Goal: Transaction & Acquisition: Purchase product/service

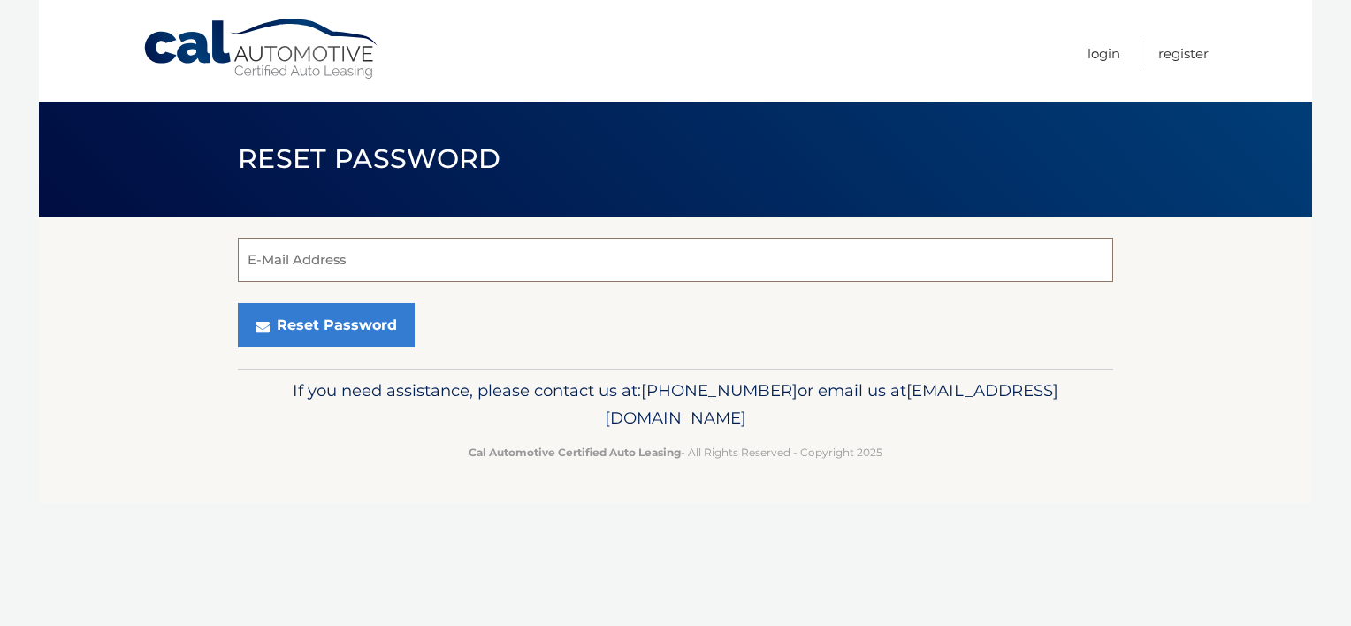
click at [283, 262] on input "E-Mail Address" at bounding box center [675, 260] width 875 height 44
type input "murraykaren750@gmail.com"
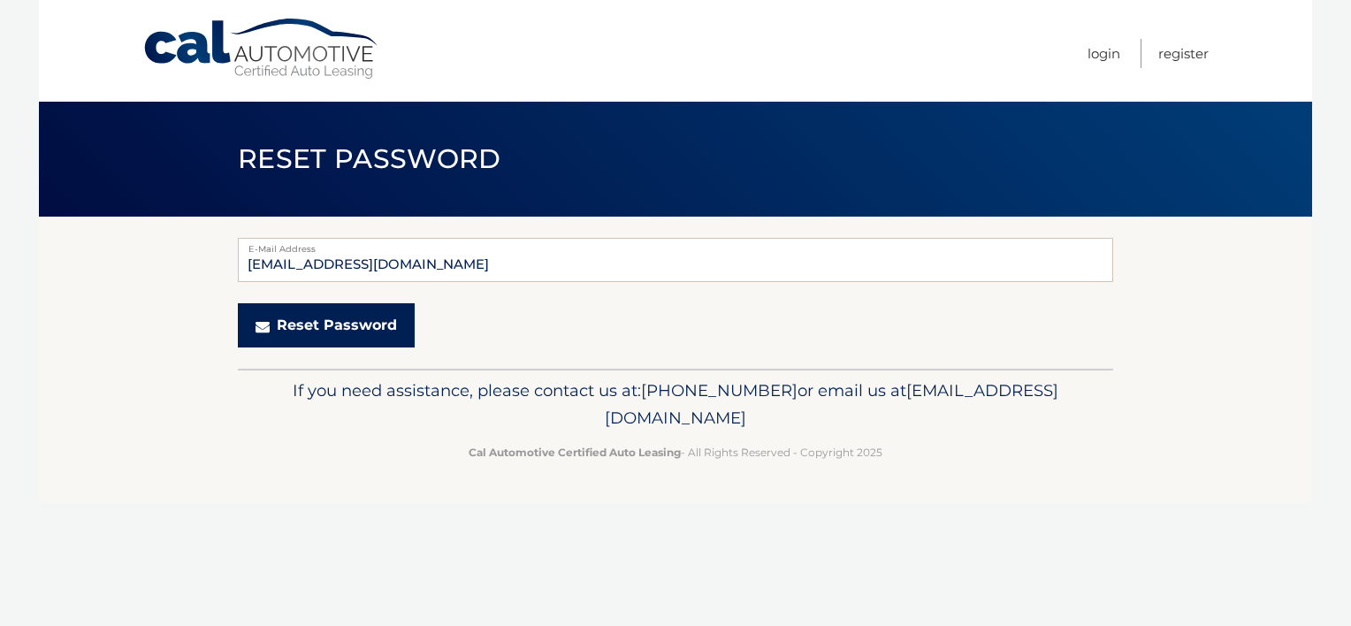
click at [313, 312] on button "Reset Password" at bounding box center [326, 325] width 177 height 44
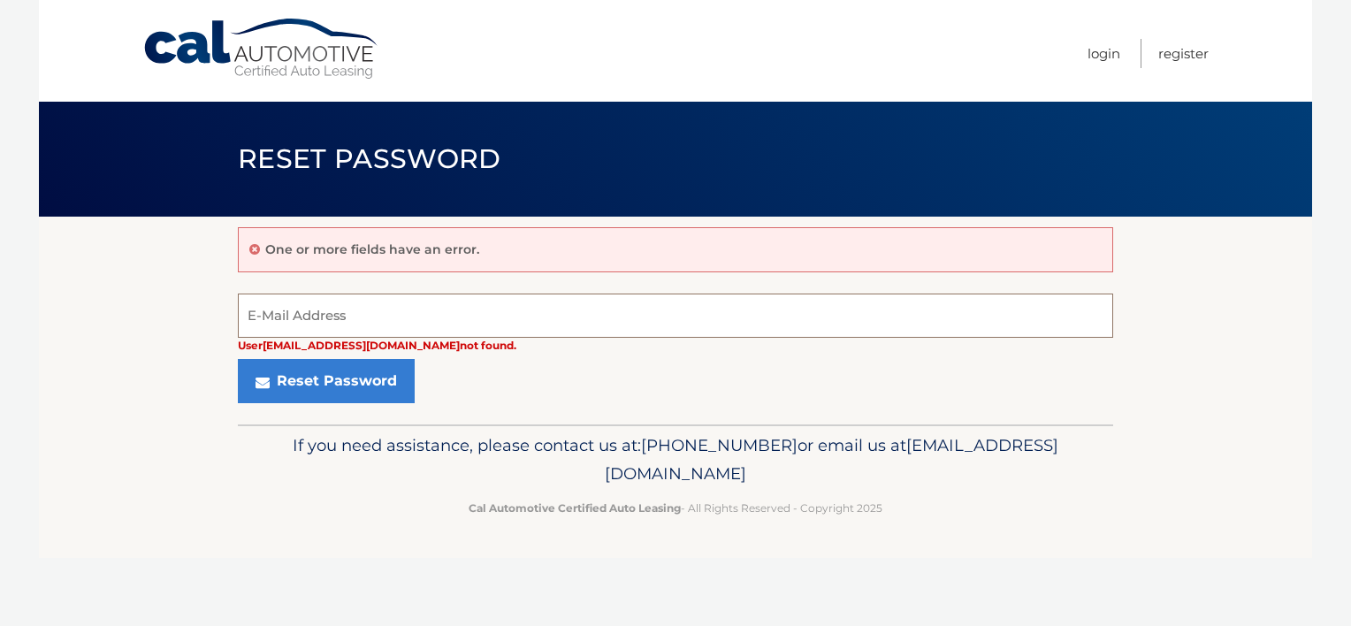
click at [271, 325] on input "E-Mail Address" at bounding box center [675, 315] width 875 height 44
type input "[EMAIL_ADDRESS][DOMAIN_NAME]"
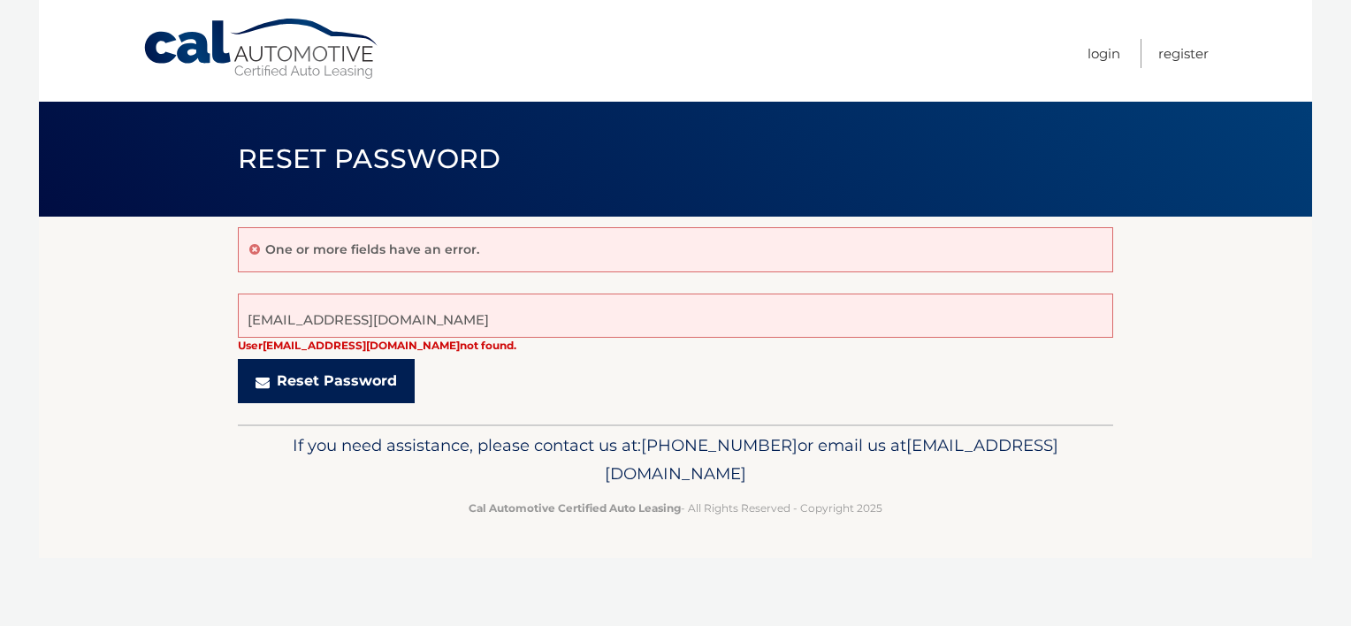
click at [295, 382] on button "Reset Password" at bounding box center [326, 381] width 177 height 44
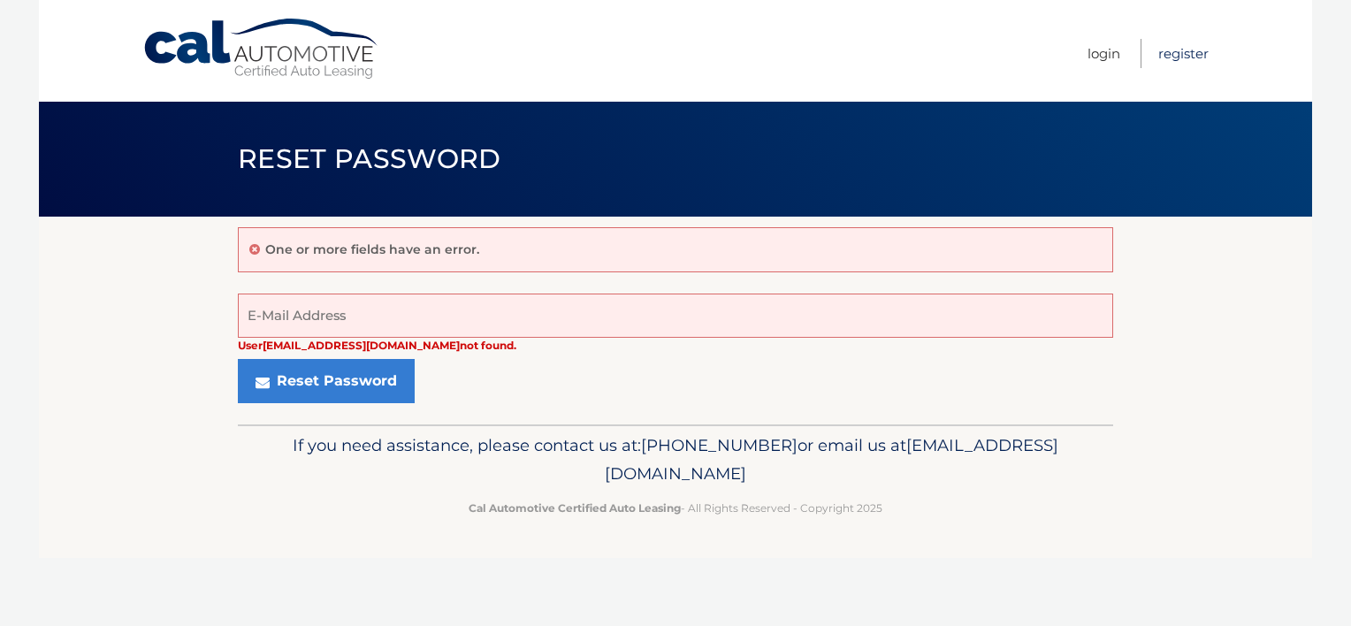
click at [1186, 57] on link "Register" at bounding box center [1183, 53] width 50 height 29
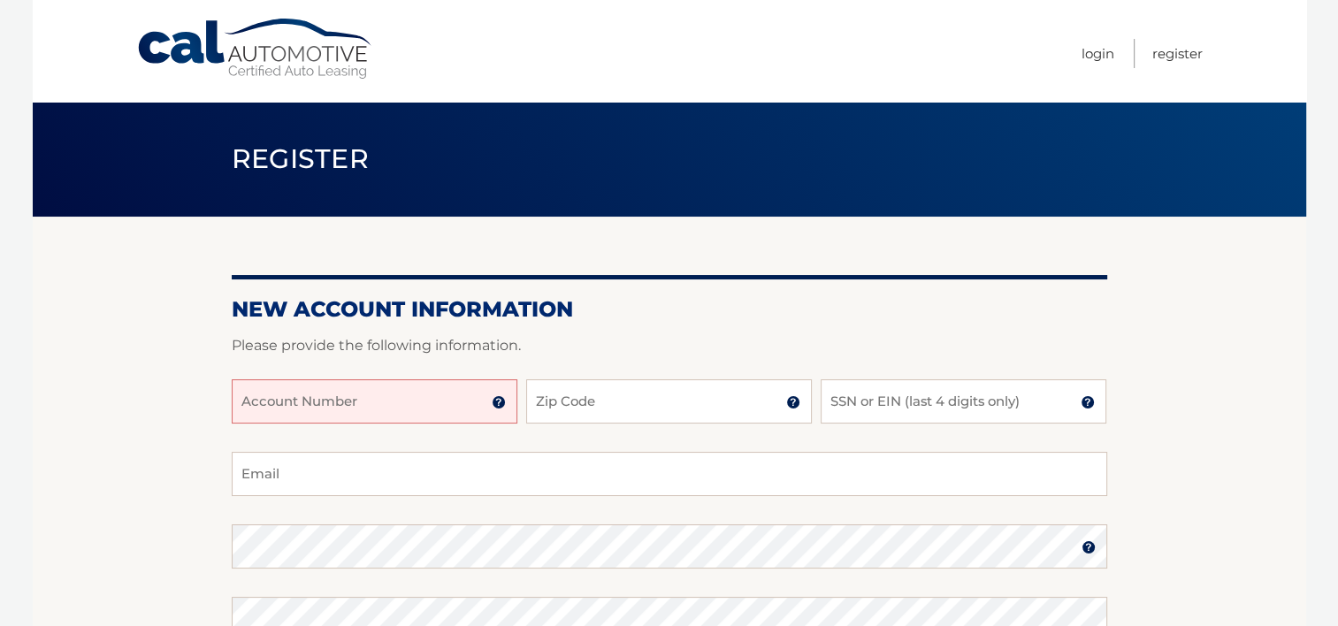
click at [413, 404] on input "Account Number" at bounding box center [375, 401] width 286 height 44
type input "44455699363"
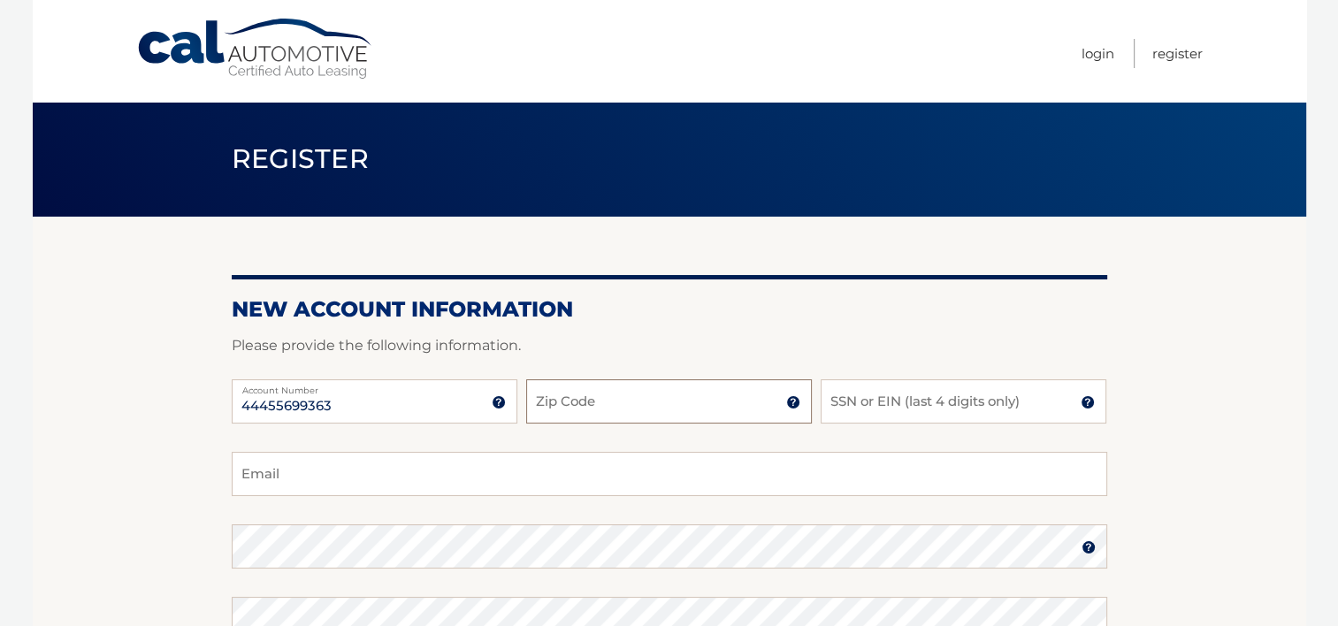
click at [607, 403] on input "Zip Code" at bounding box center [669, 401] width 286 height 44
type input "19061"
type input "2962"
click at [293, 463] on input "Email" at bounding box center [669, 474] width 875 height 44
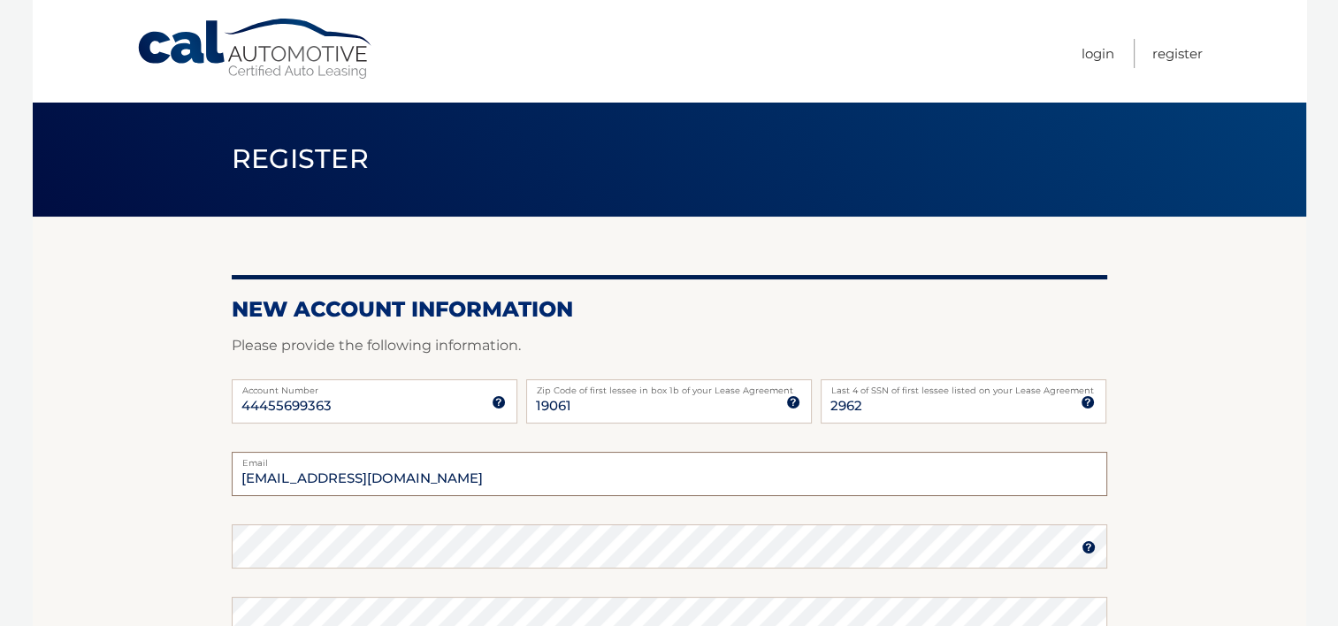
type input "murraykaren750@gmail.com"
click at [1081, 548] on img at bounding box center [1088, 547] width 14 height 14
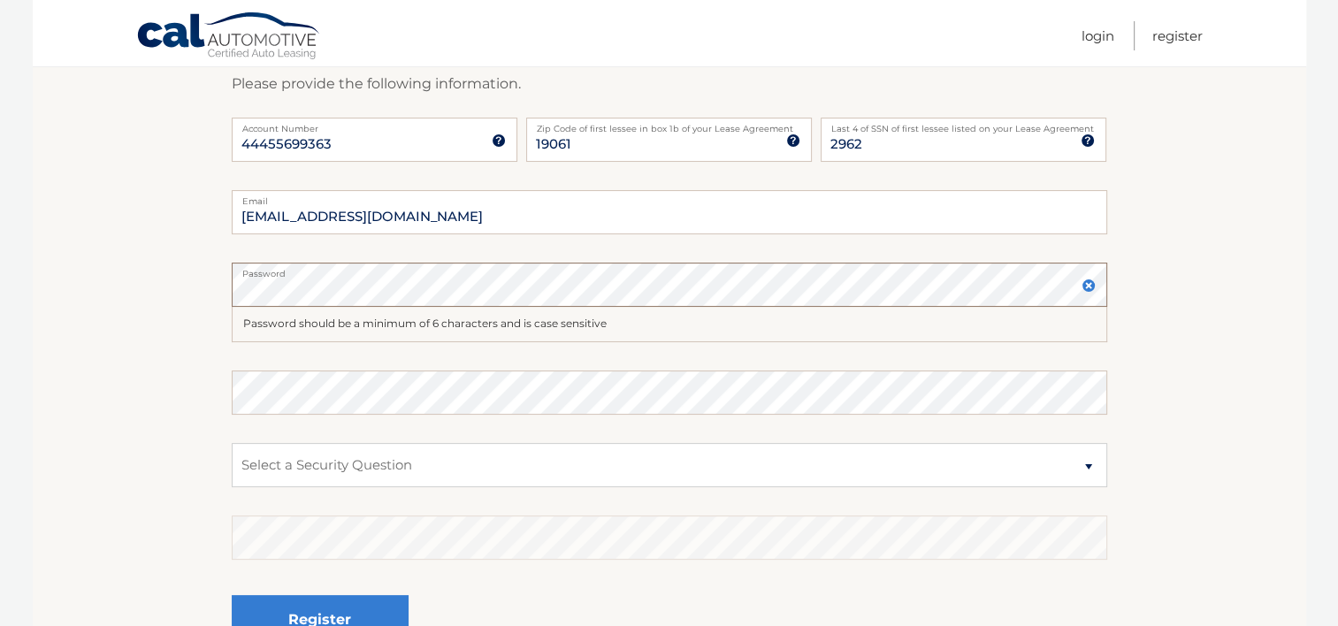
scroll to position [283, 0]
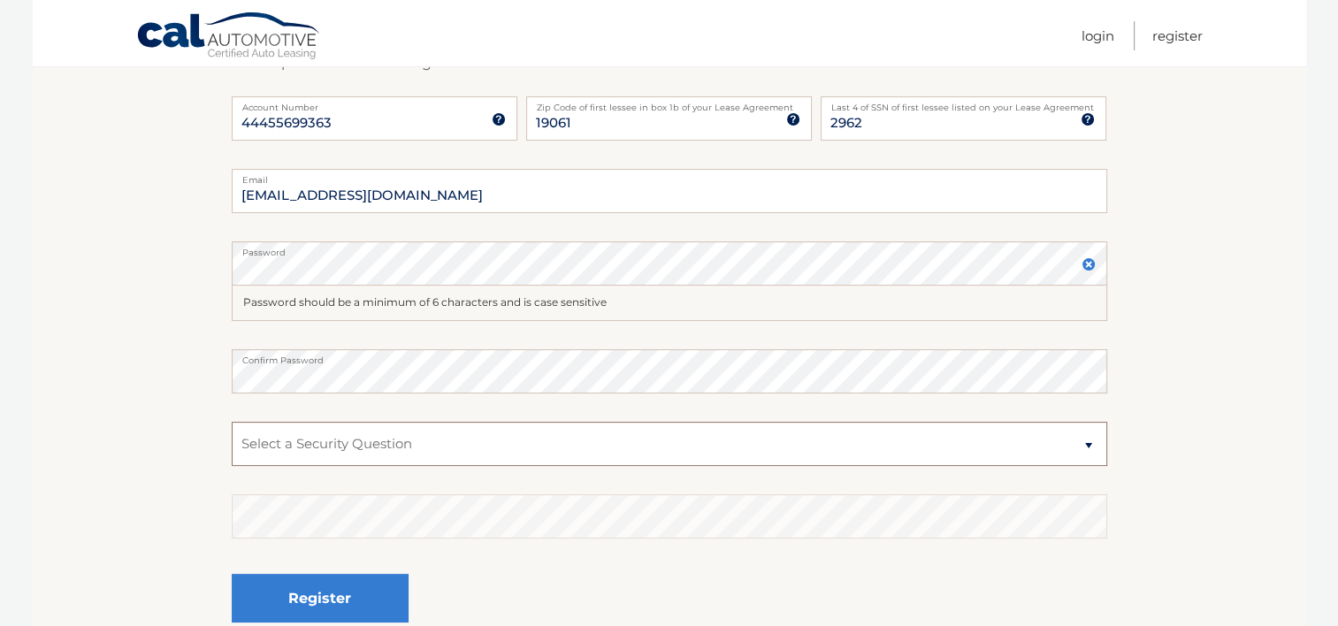
click at [297, 432] on select "Select a Security Question What was the name of your elementary school? What is…" at bounding box center [669, 444] width 875 height 44
select select "2"
click at [232, 422] on select "Select a Security Question What was the name of your elementary school? What is…" at bounding box center [669, 444] width 875 height 44
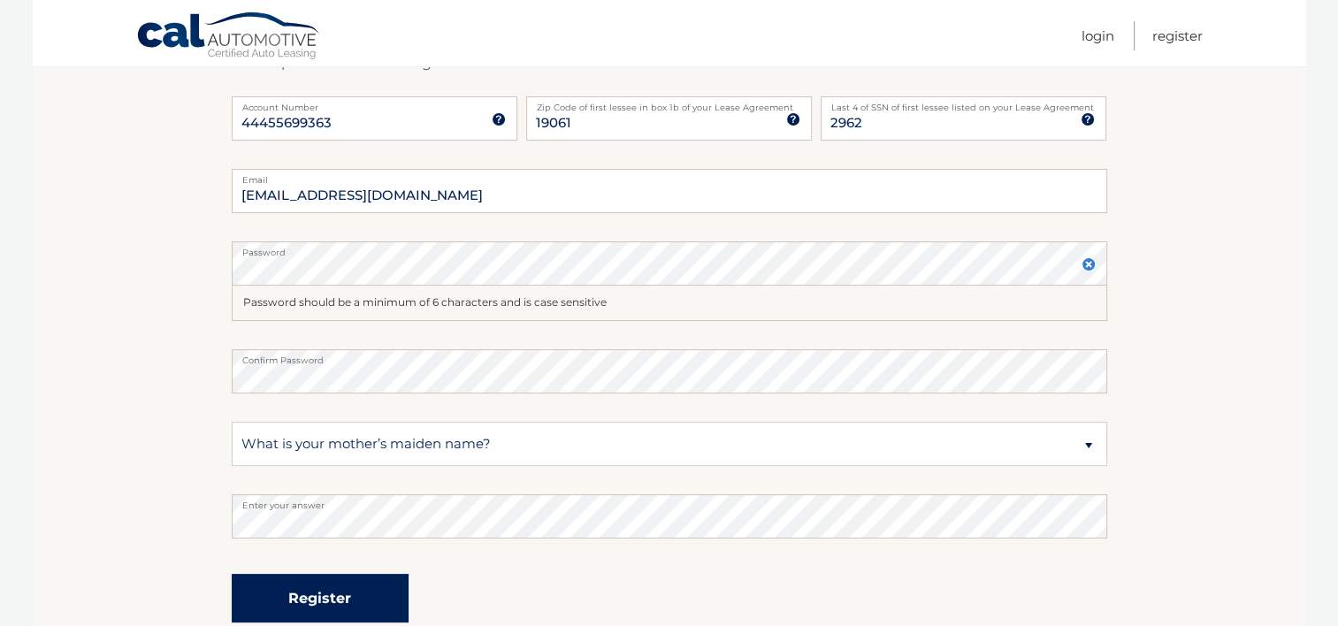
click at [300, 591] on button "Register" at bounding box center [320, 598] width 177 height 49
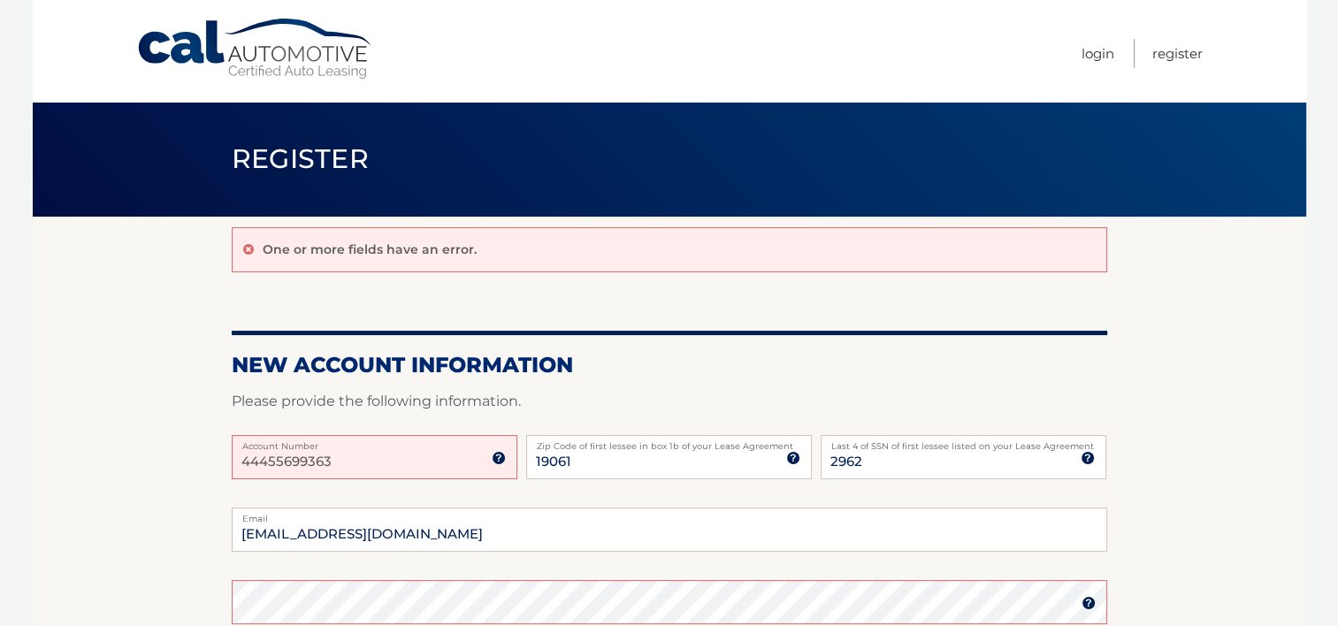
click at [498, 453] on img at bounding box center [499, 458] width 14 height 14
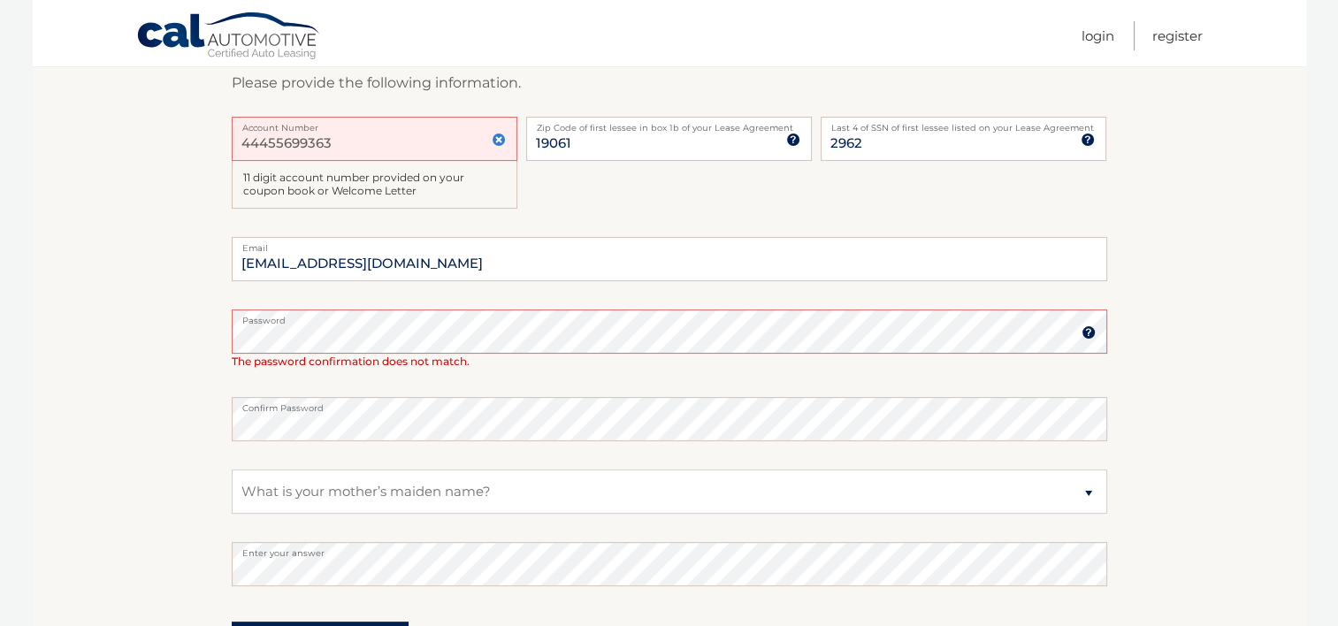
scroll to position [361, 0]
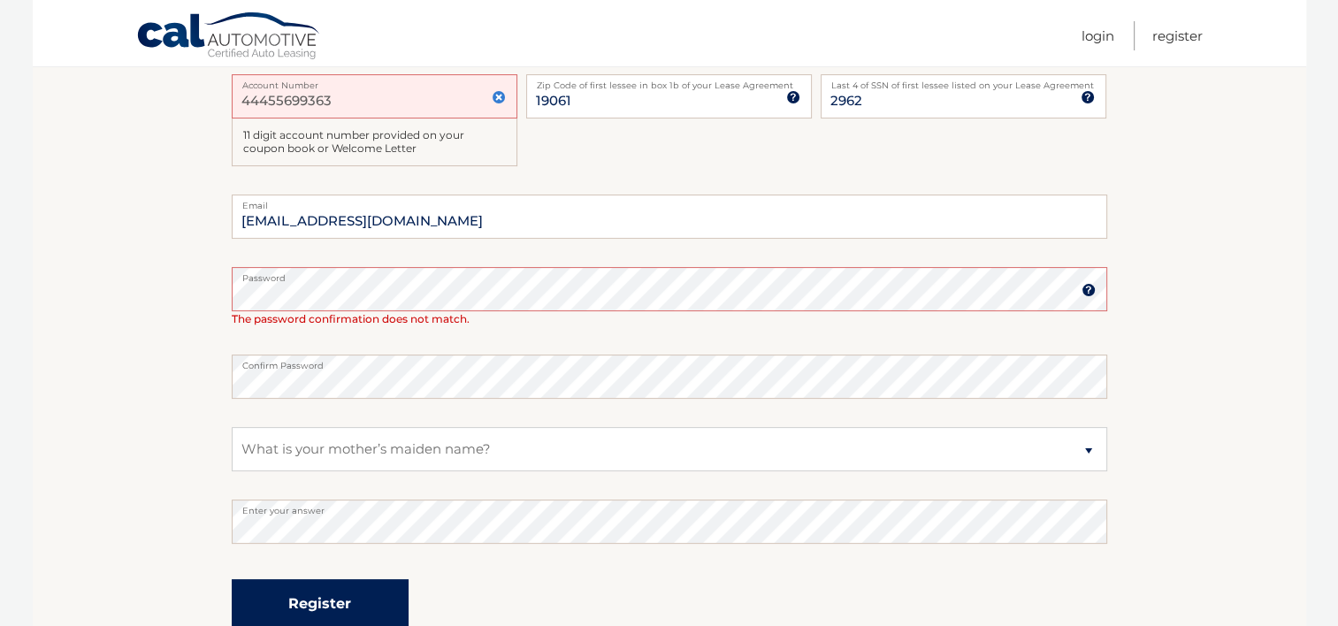
click at [301, 596] on button "Register" at bounding box center [320, 603] width 177 height 49
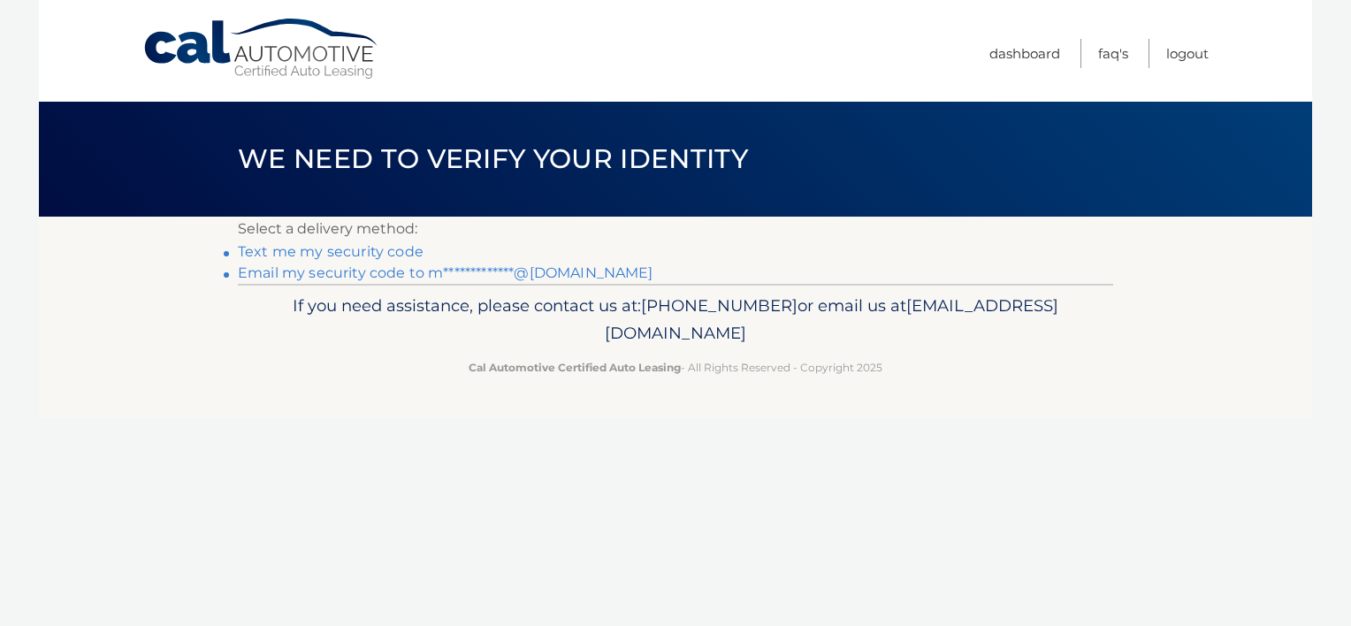
click at [341, 271] on link "**********" at bounding box center [445, 272] width 415 height 17
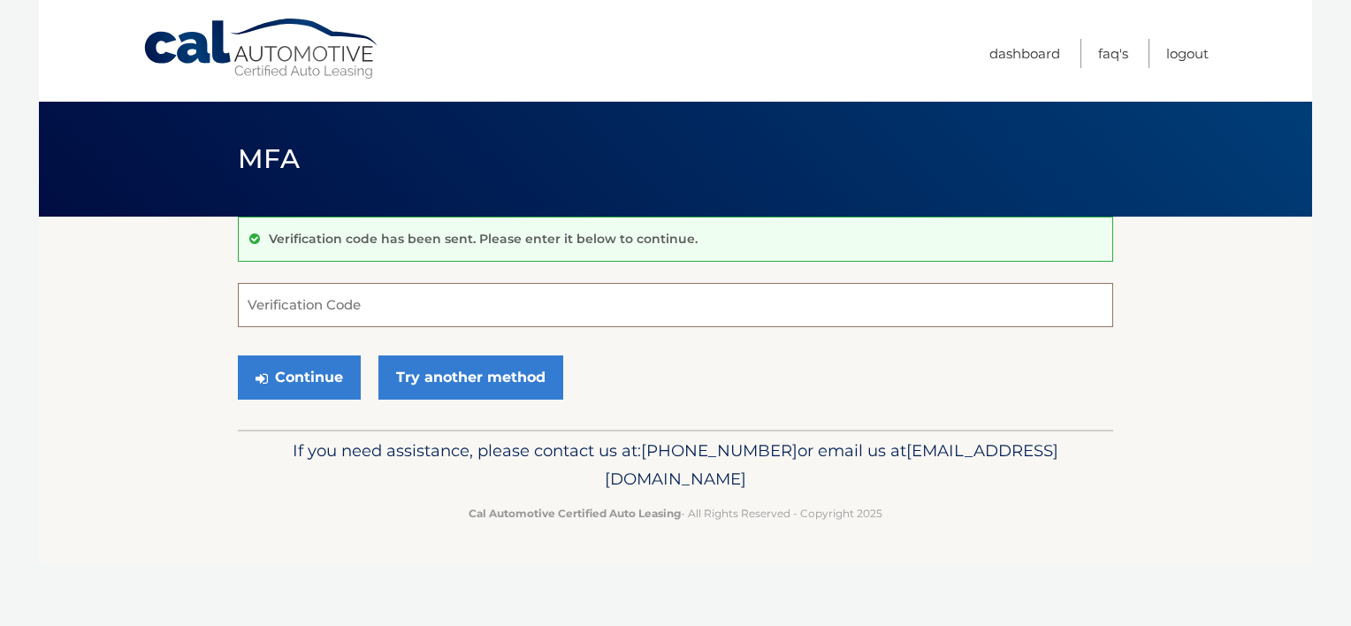
click at [424, 289] on input "Verification Code" at bounding box center [675, 305] width 875 height 44
type input "419619"
click at [312, 373] on button "Continue" at bounding box center [299, 377] width 123 height 44
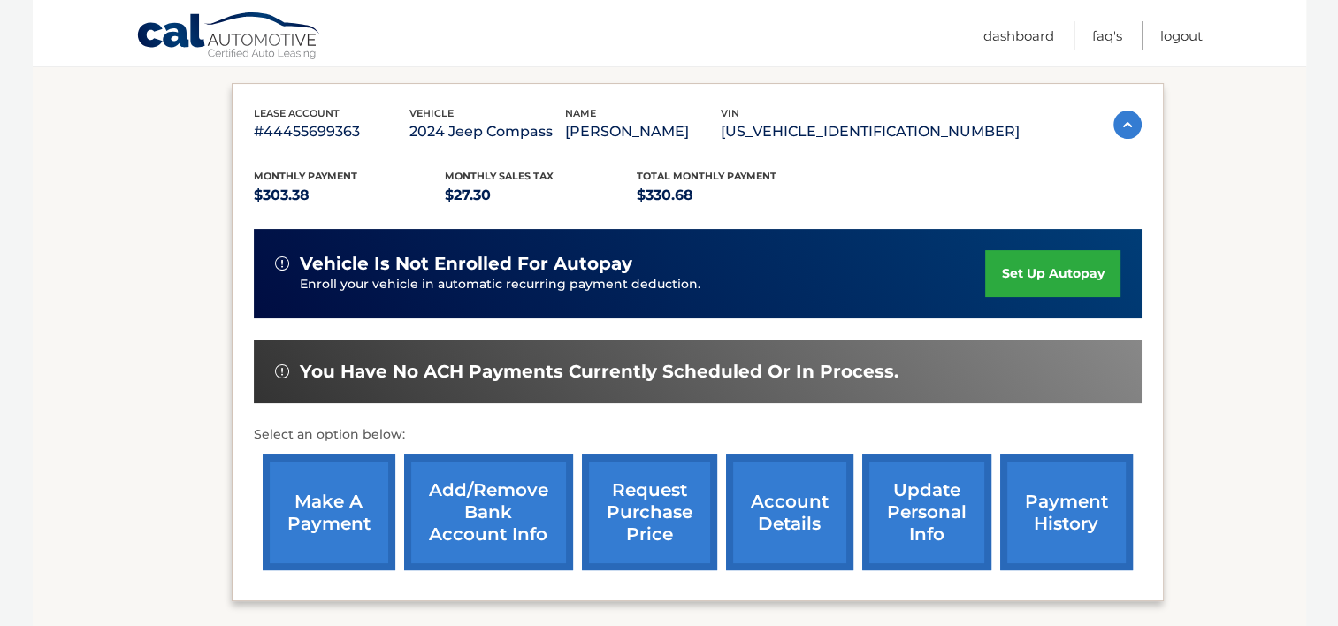
scroll to position [318, 0]
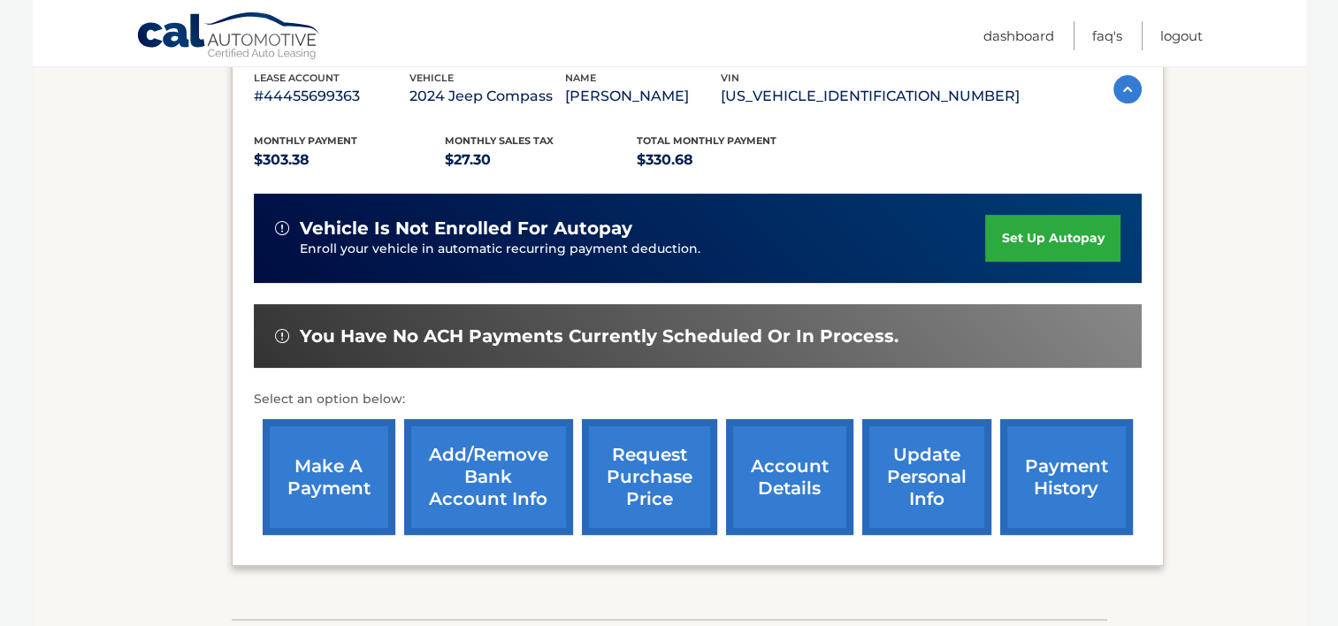
click at [324, 469] on link "make a payment" at bounding box center [329, 477] width 133 height 116
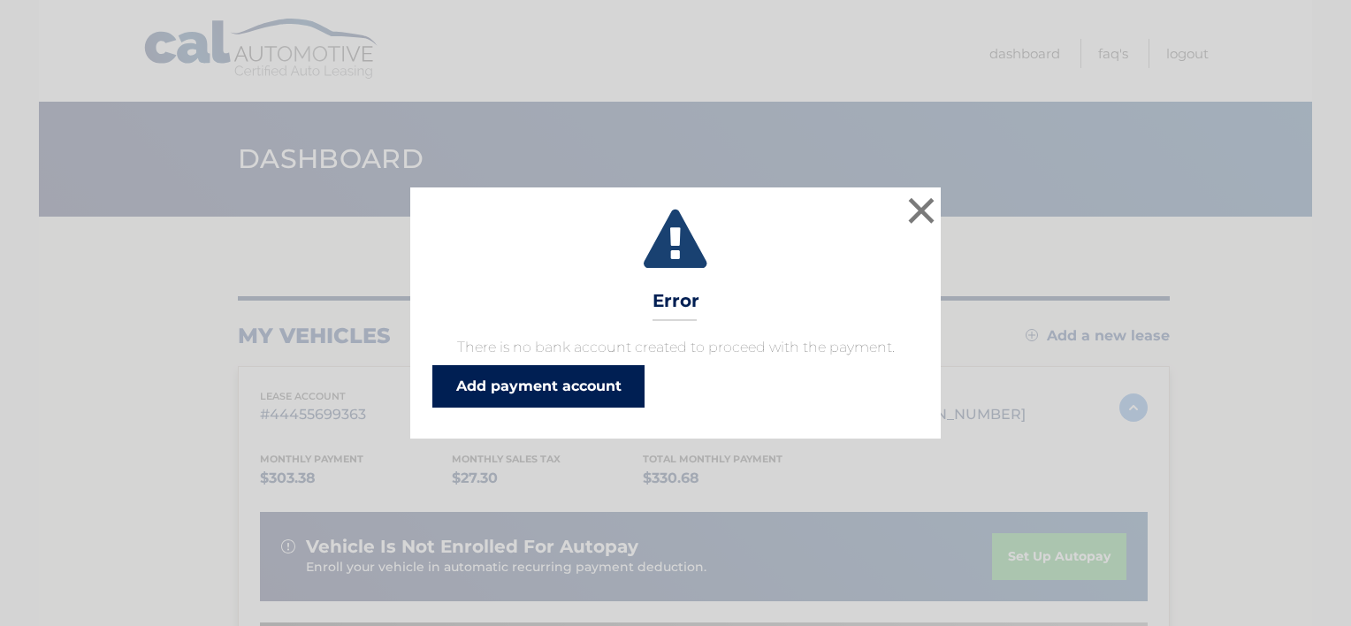
click at [488, 374] on link "Add payment account" at bounding box center [538, 386] width 212 height 42
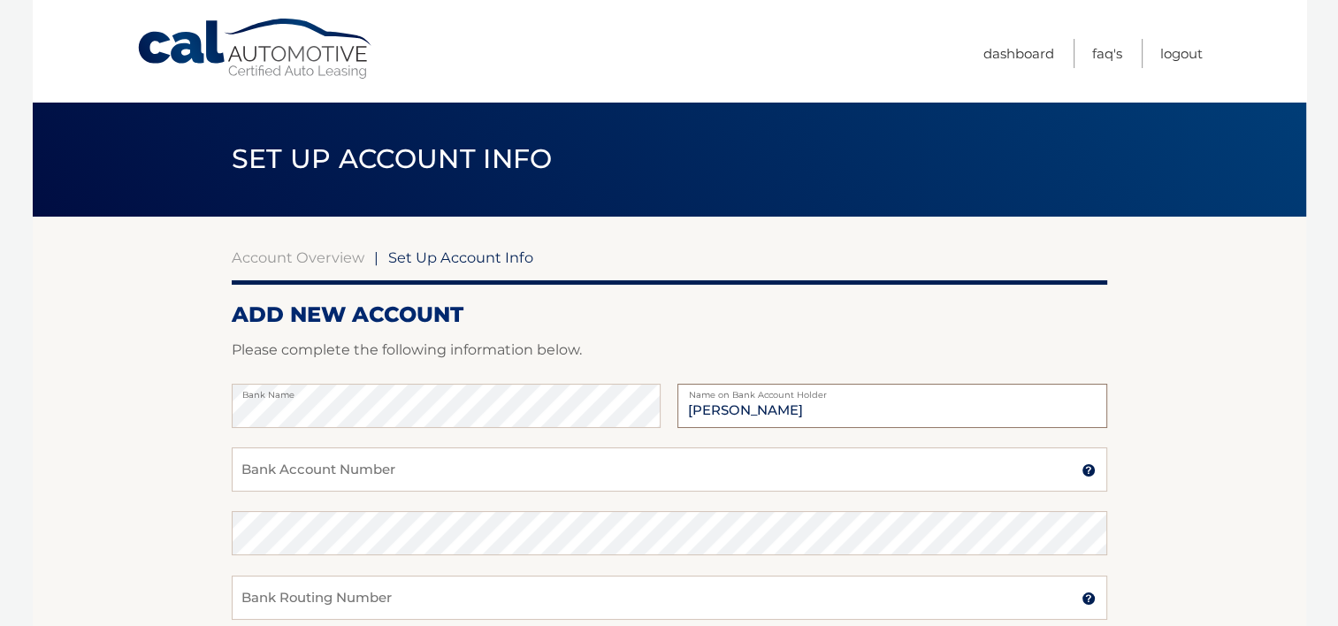
type input "[PERSON_NAME]"
click at [250, 470] on input "Bank Account Number" at bounding box center [669, 469] width 875 height 44
type input "1389002906"
click at [264, 606] on input "Bank Routing Number" at bounding box center [669, 597] width 875 height 44
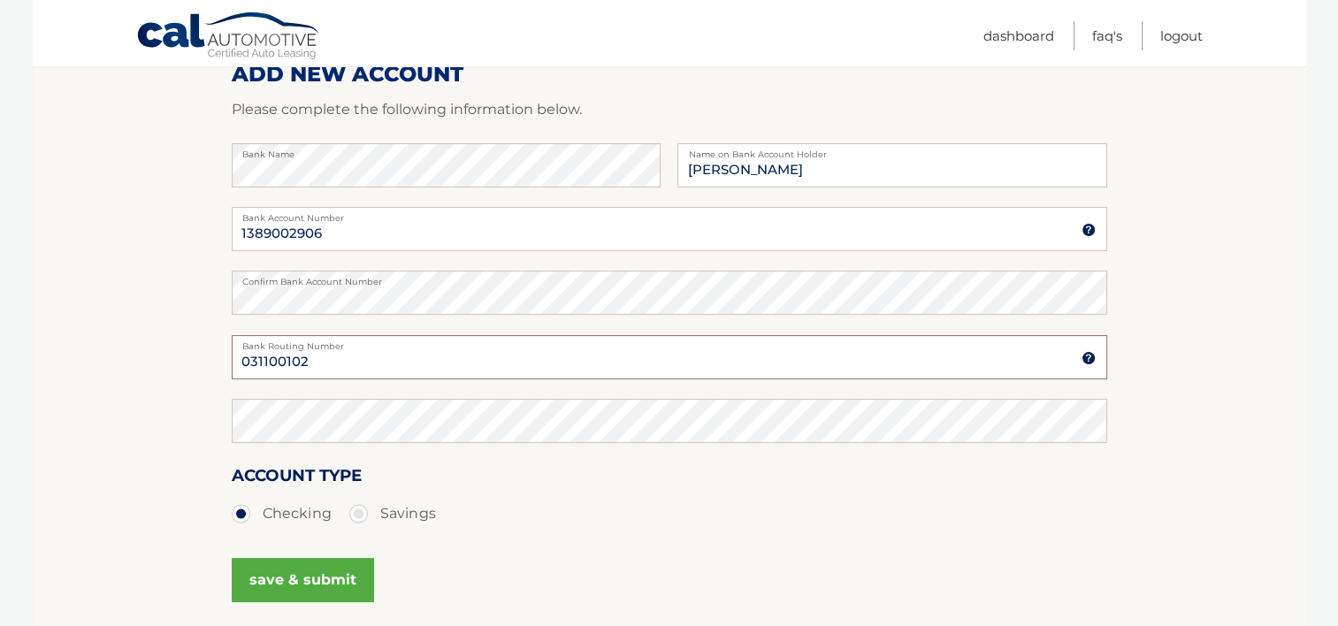
scroll to position [248, 0]
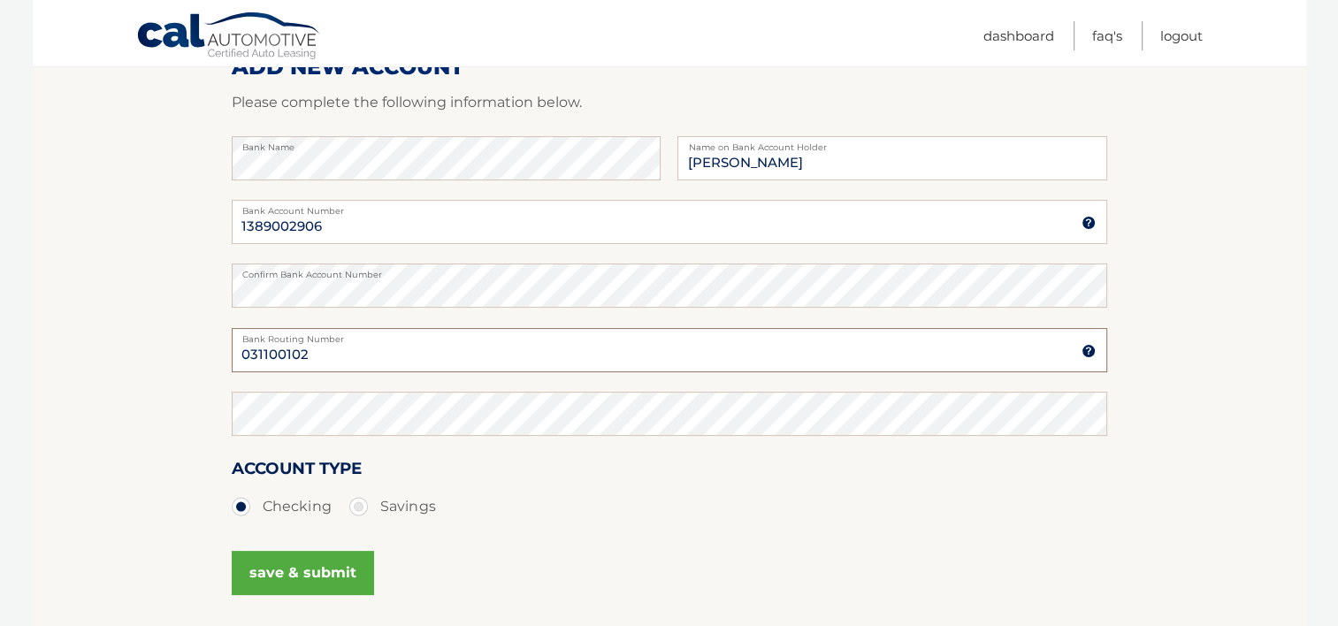
type input "031100102"
click at [262, 573] on button "save & submit" at bounding box center [303, 573] width 142 height 44
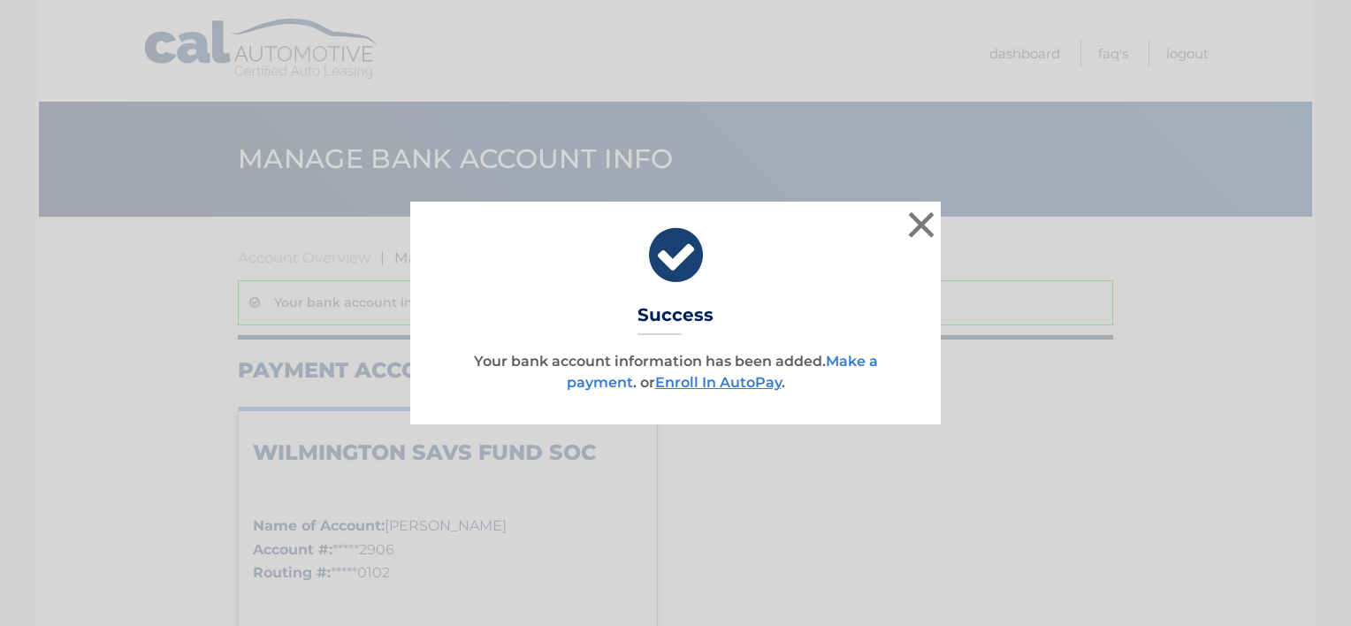
click at [598, 385] on link "Make a payment" at bounding box center [722, 372] width 311 height 38
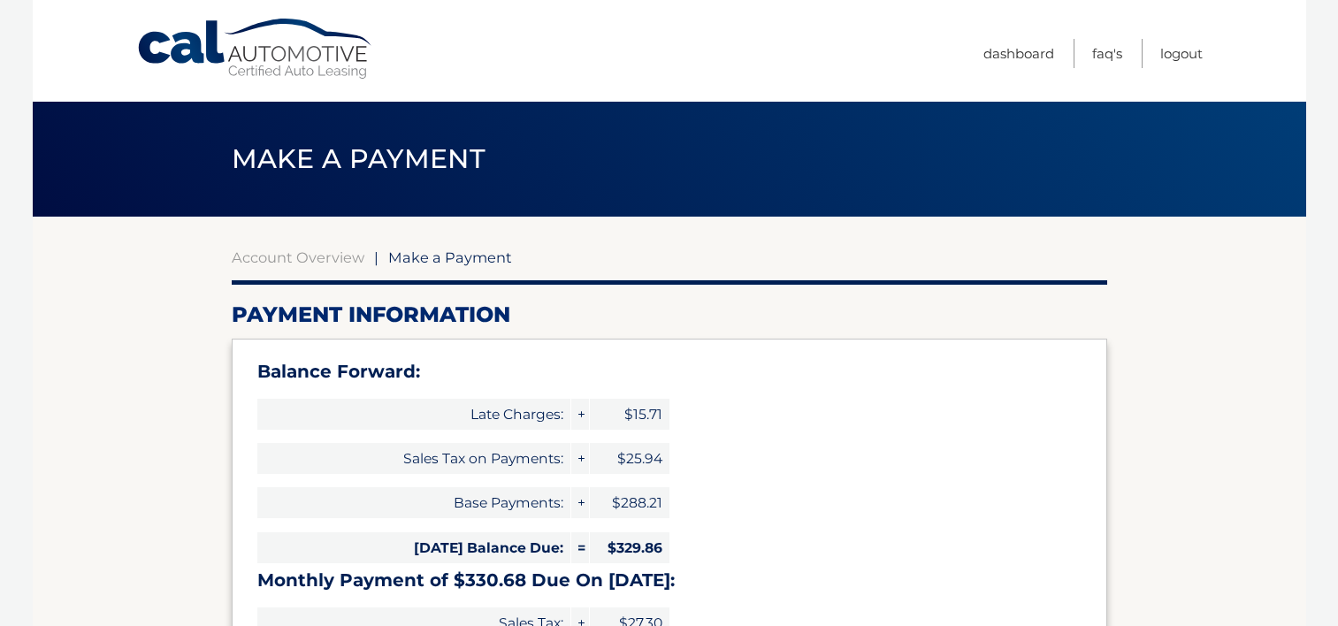
select select "YmY2ZWZjMzctMjBkMS00ZGZhLWJmY2MtNzZhODcxOTQ4YThl"
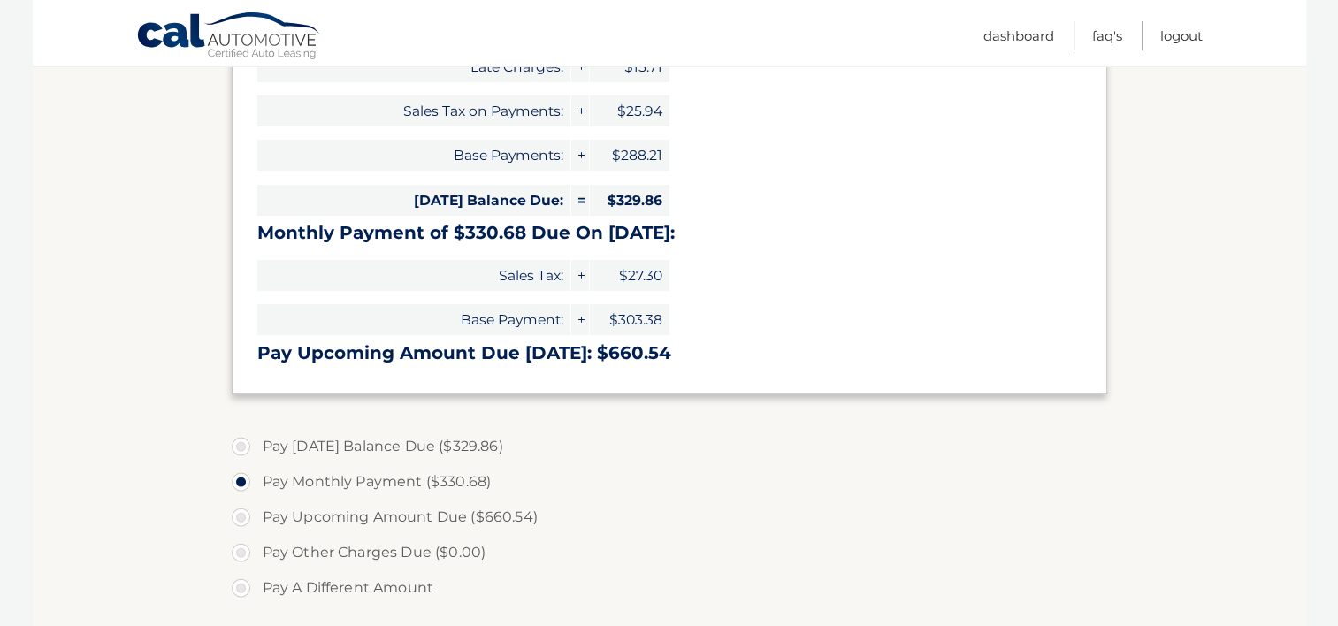
scroll to position [354, 0]
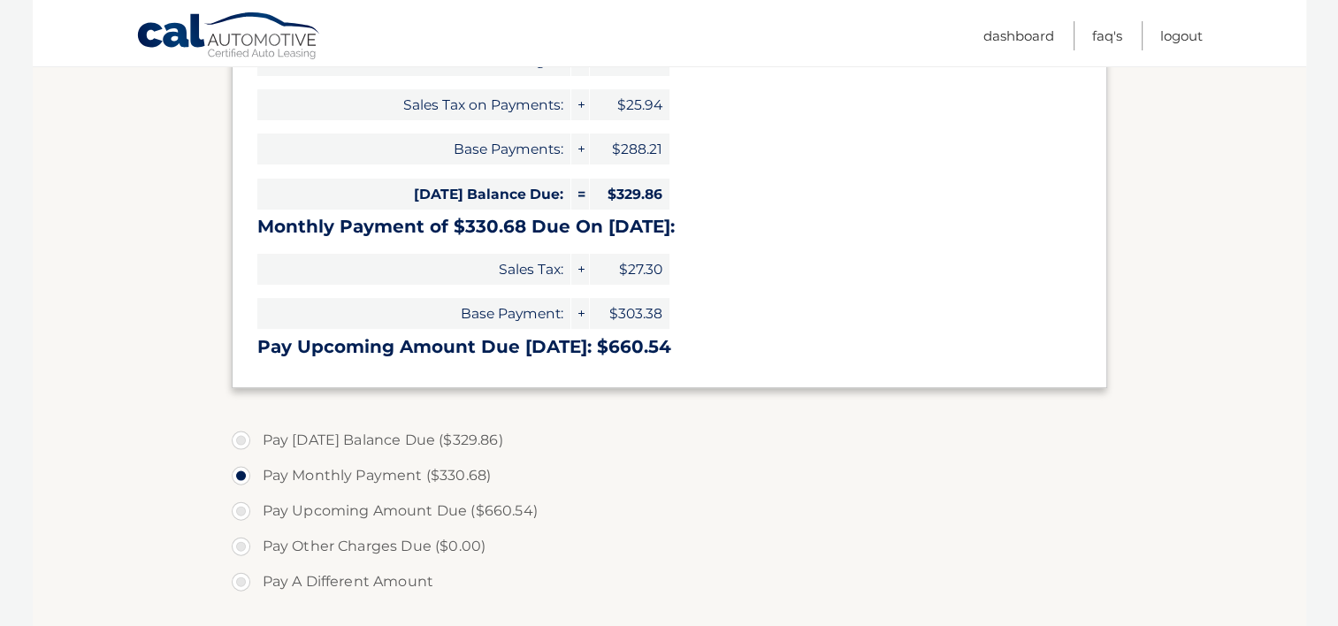
click at [244, 438] on label "Pay [DATE] Balance Due ($329.86)" at bounding box center [669, 440] width 875 height 35
click at [244, 438] on input "Pay [DATE] Balance Due ($329.86)" at bounding box center [248, 437] width 18 height 28
radio input "true"
type input "329.86"
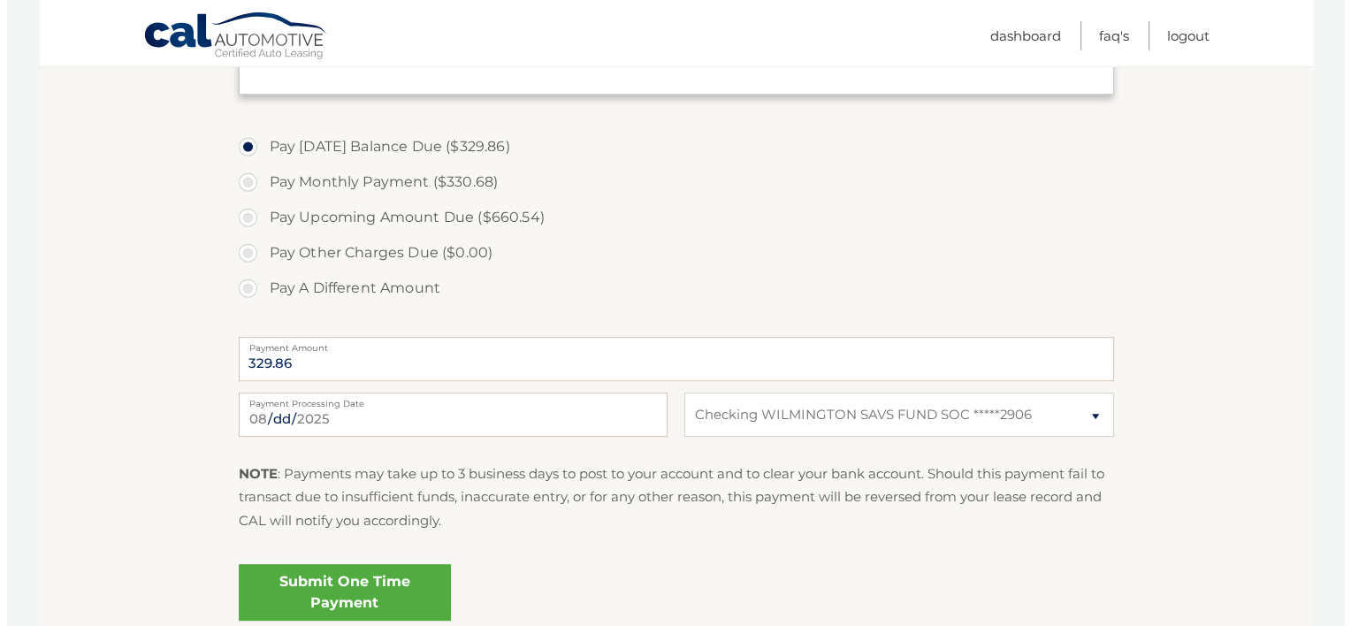
scroll to position [672, 0]
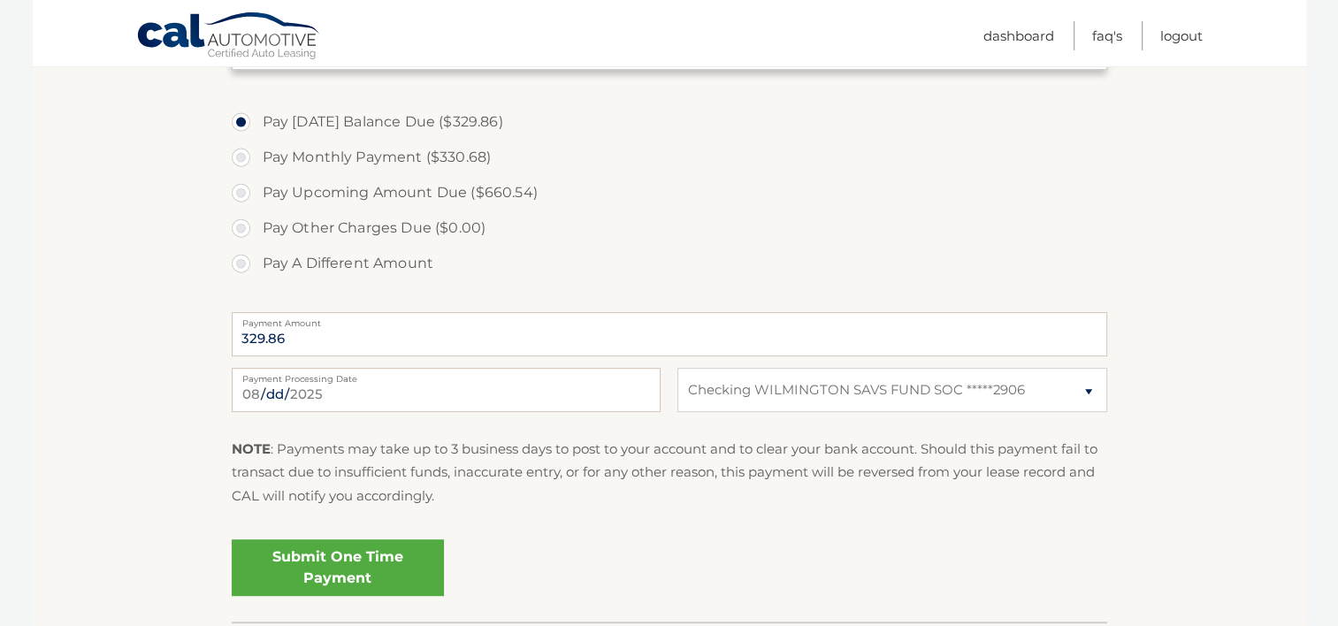
click at [336, 580] on link "Submit One Time Payment" at bounding box center [338, 567] width 212 height 57
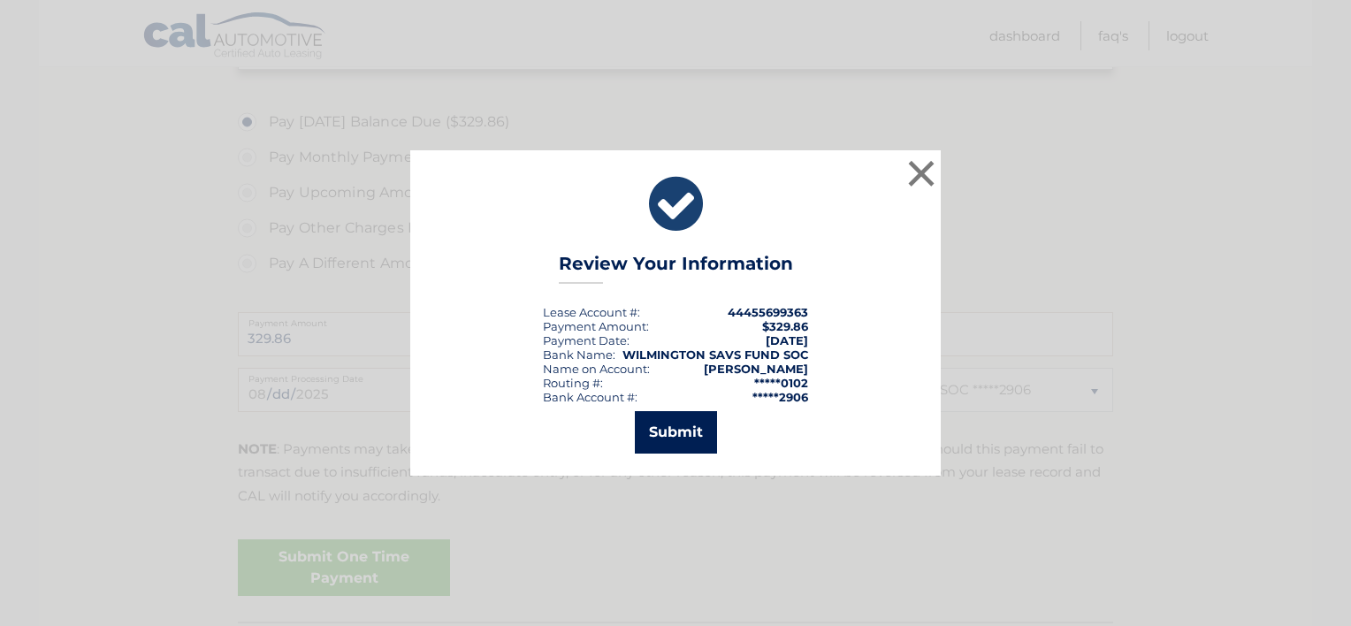
click at [661, 435] on button "Submit" at bounding box center [676, 432] width 82 height 42
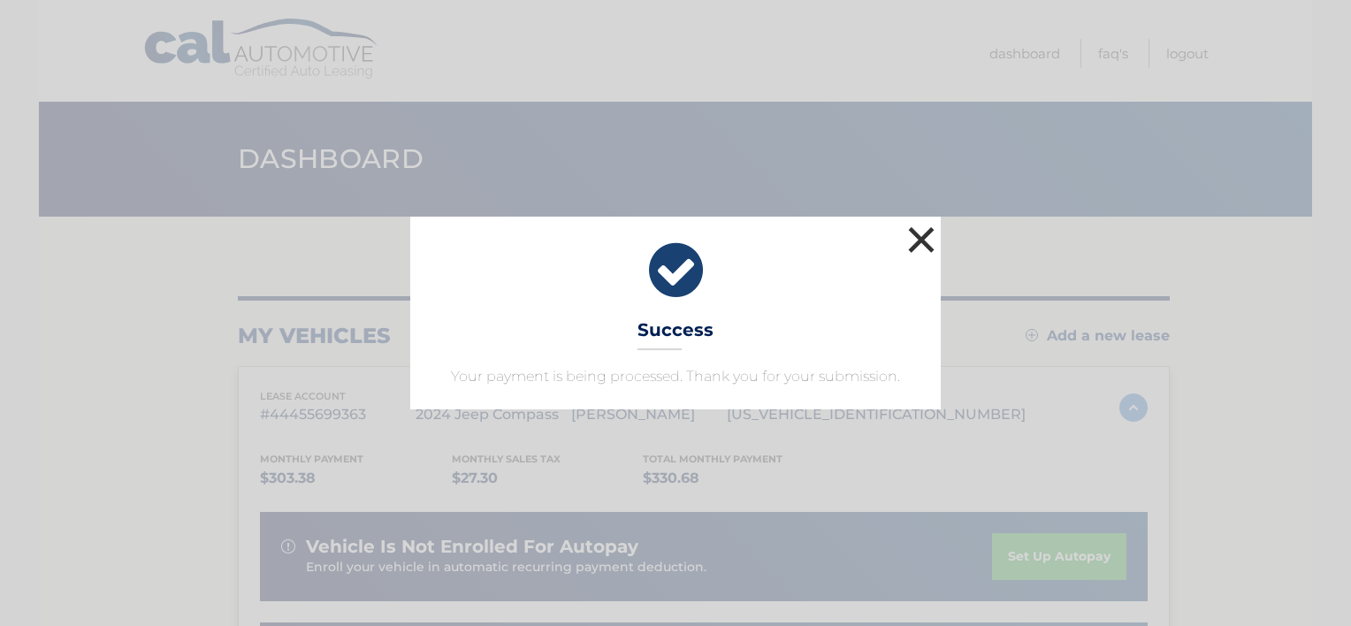
click at [916, 240] on button "×" at bounding box center [920, 239] width 35 height 35
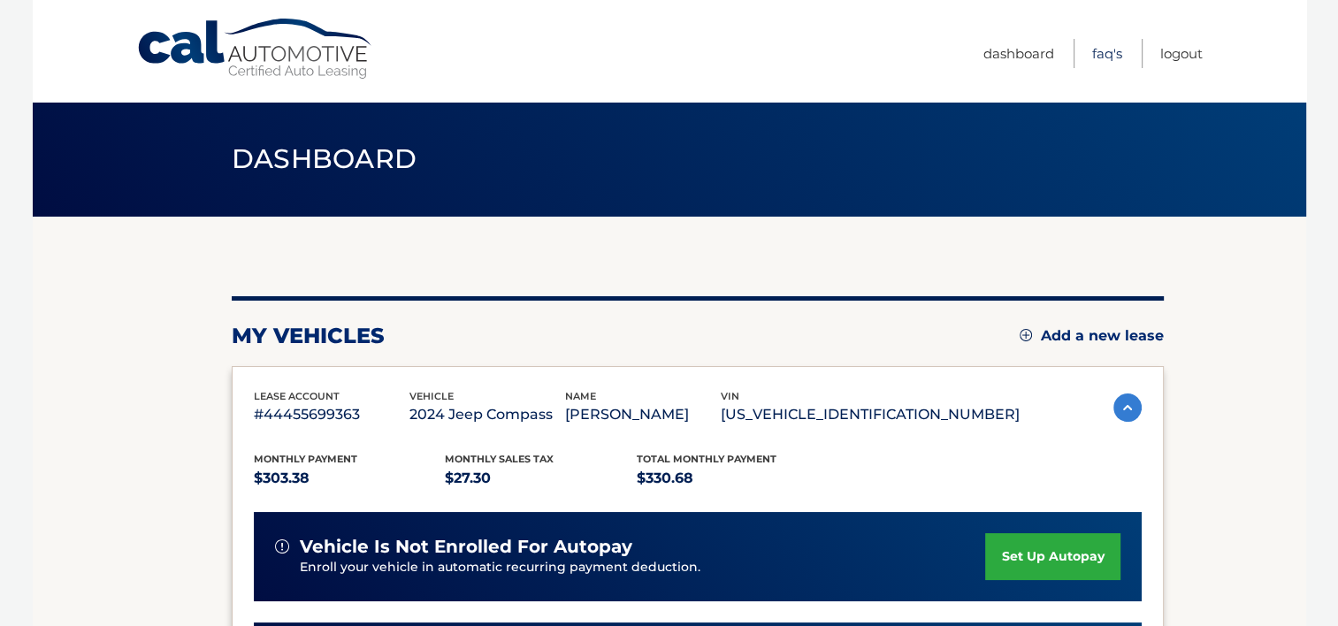
click at [1116, 50] on link "FAQ's" at bounding box center [1107, 53] width 30 height 29
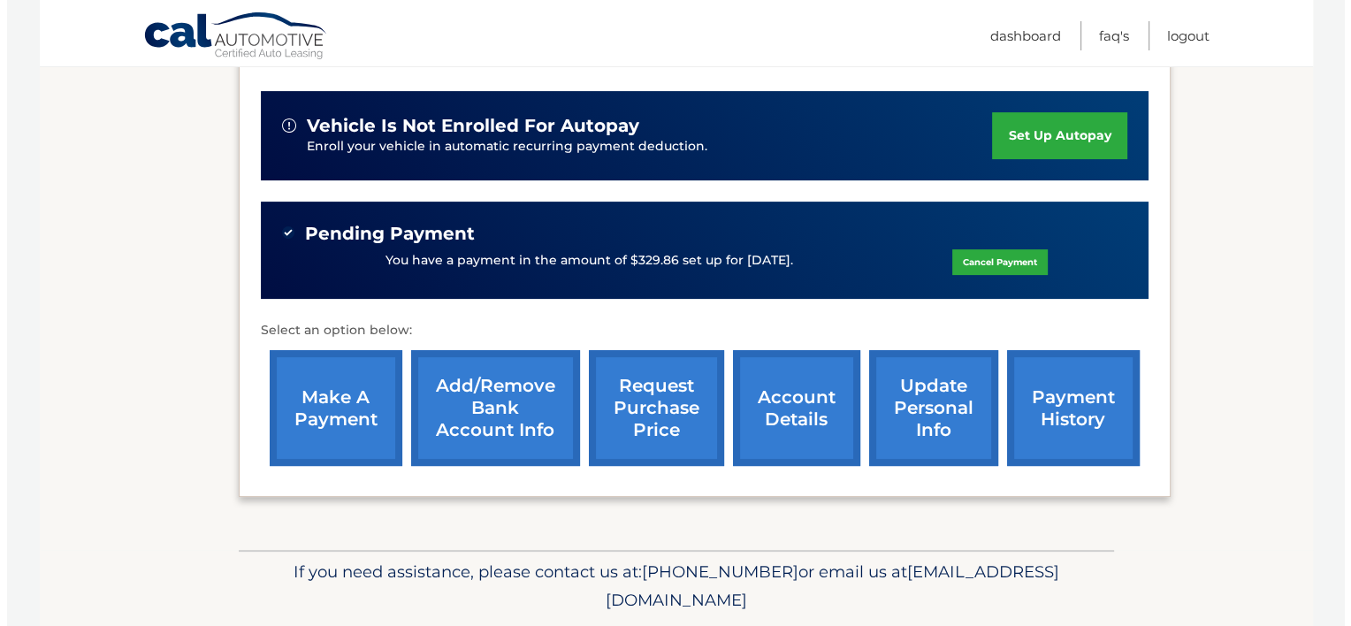
scroll to position [424, 0]
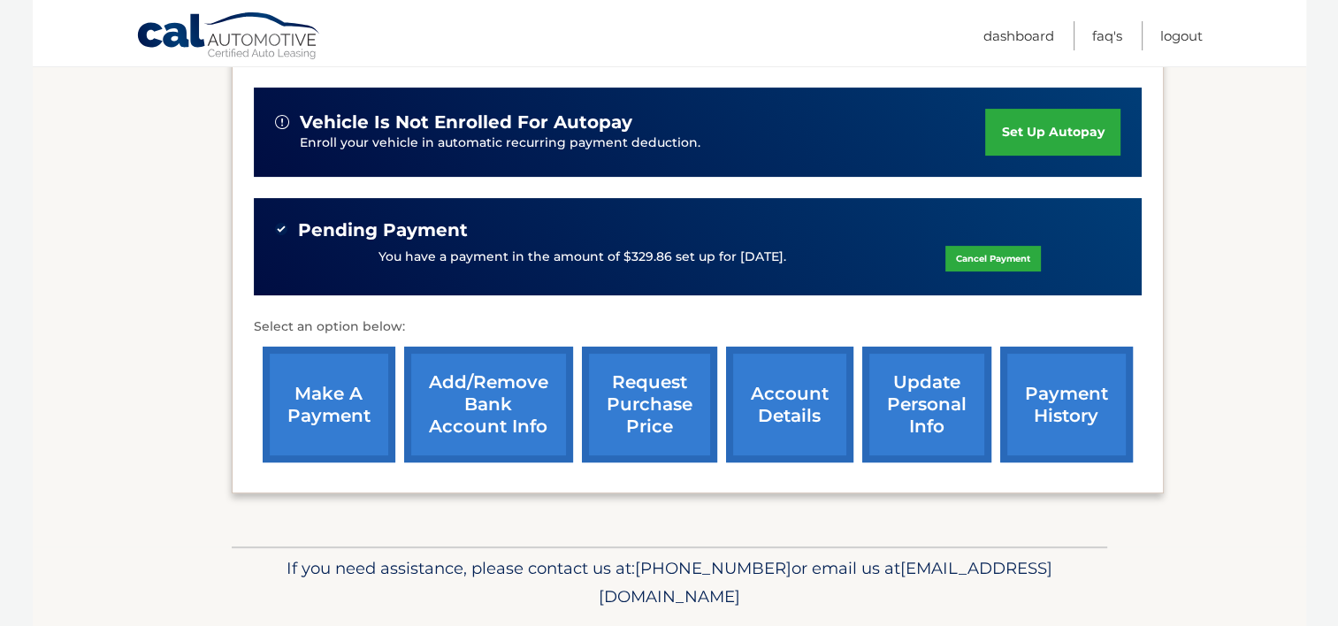
click at [652, 426] on link "request purchase price" at bounding box center [649, 405] width 135 height 116
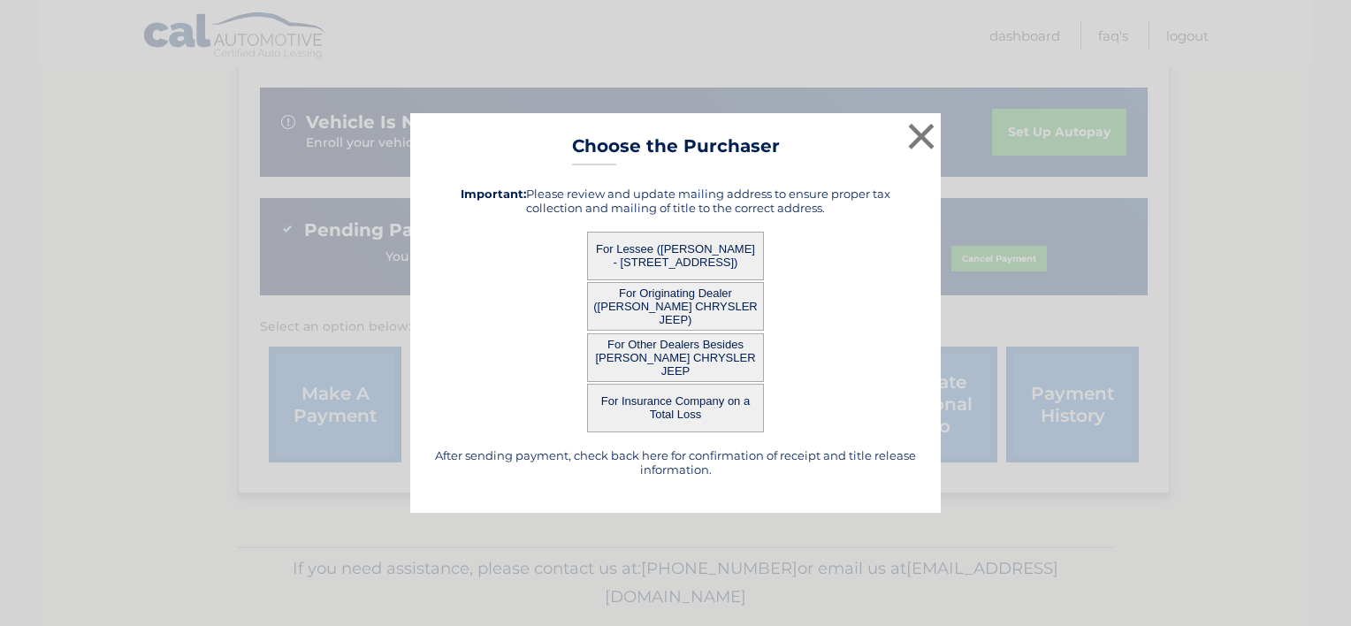
click at [651, 257] on button "For Lessee (EDWARD DOUGHERTY - 3131 MEETINGHOUSE RD, APT A15, UPPER CHICHESTER,…" at bounding box center [675, 256] width 177 height 49
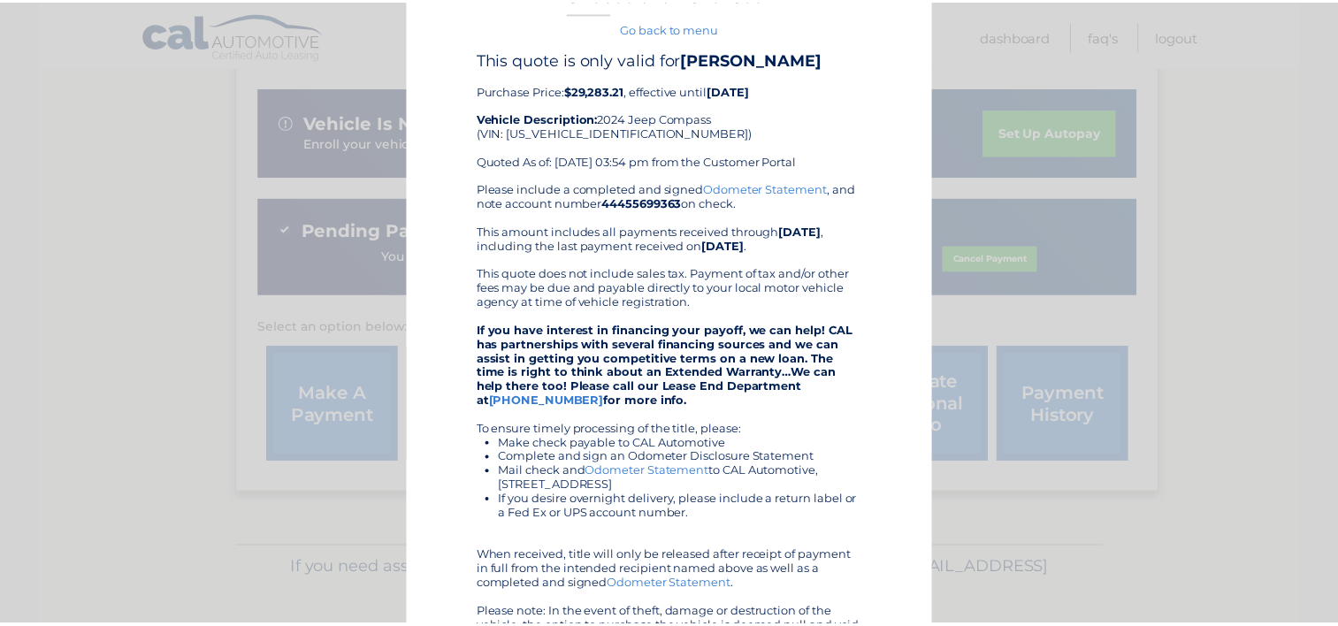
scroll to position [0, 0]
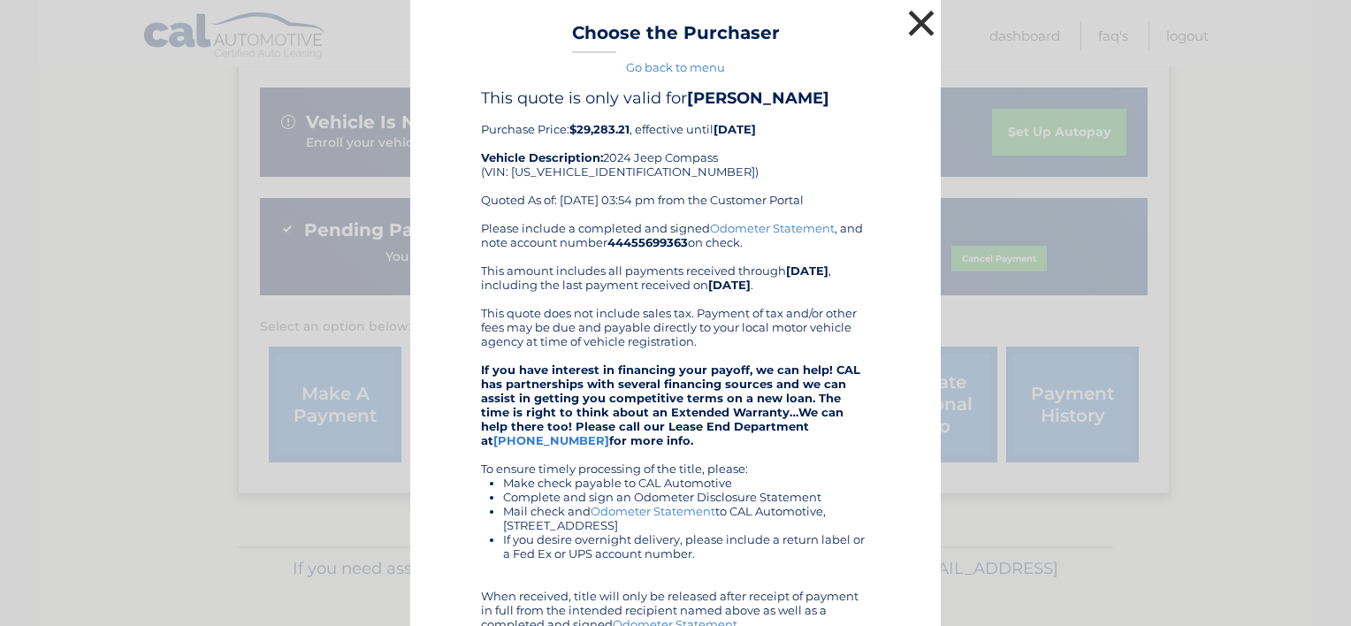
click at [913, 27] on button "×" at bounding box center [920, 22] width 35 height 35
